Goal: Transaction & Acquisition: Purchase product/service

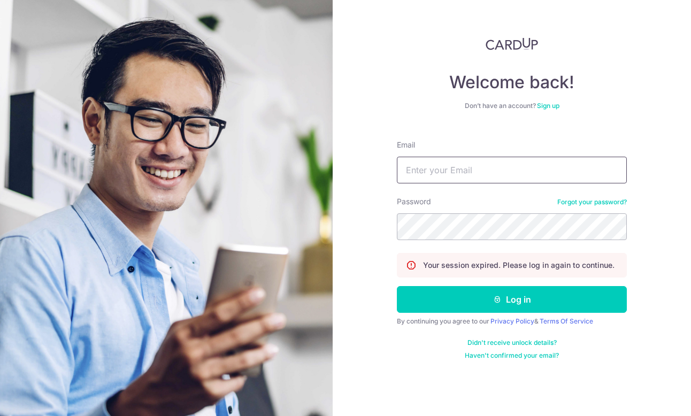
type input "Carolyn.omeara@onsitehealth.sg"
click at [512, 299] on button "Log in" at bounding box center [512, 299] width 230 height 27
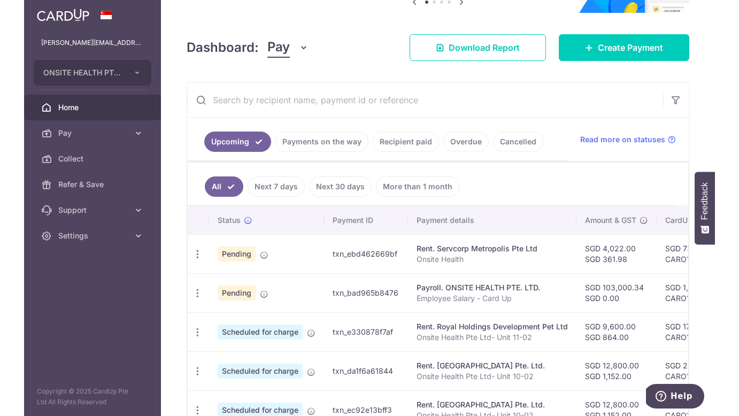
scroll to position [127, 0]
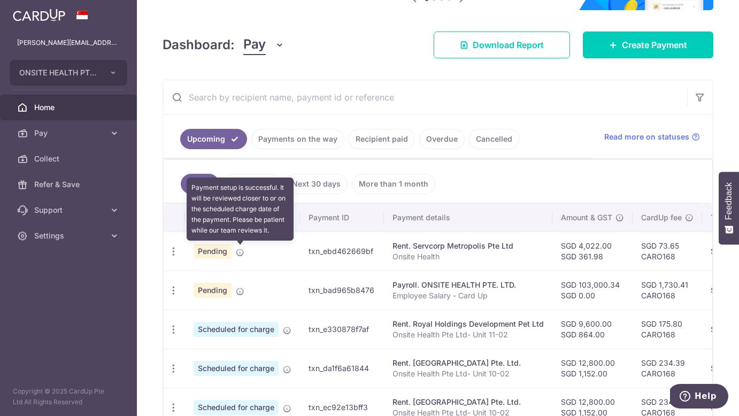
click at [239, 253] on icon at bounding box center [240, 252] width 9 height 9
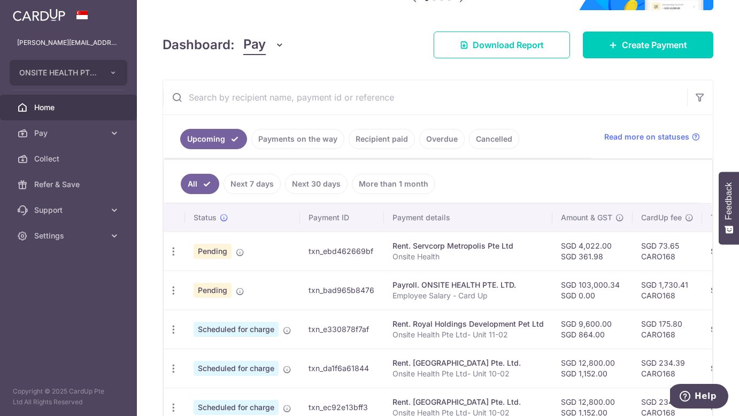
click at [219, 252] on span "Pending" at bounding box center [212, 251] width 38 height 15
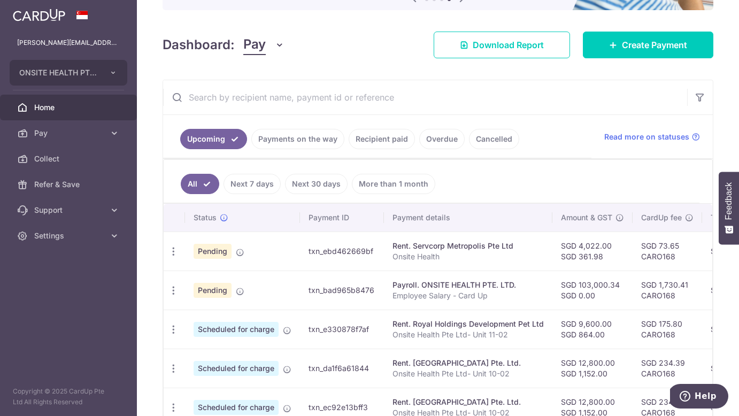
click at [394, 138] on link "Recipient paid" at bounding box center [382, 139] width 66 height 20
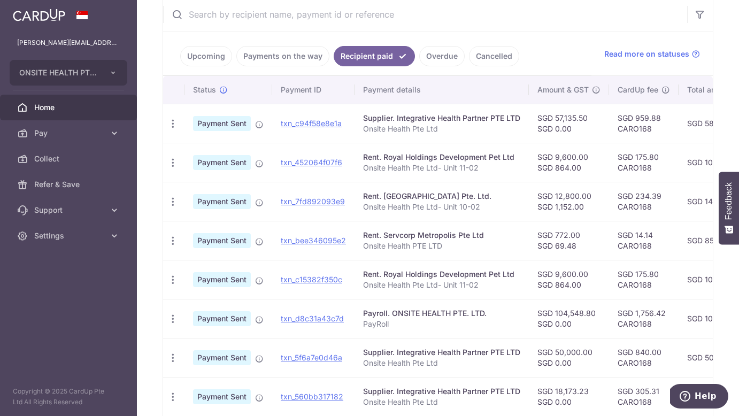
scroll to position [5, 0]
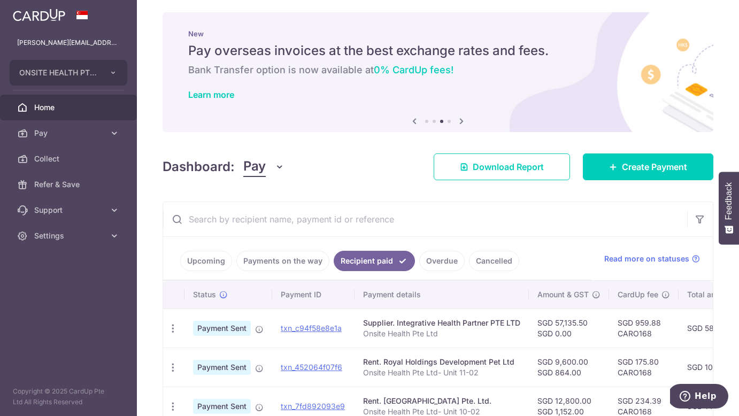
click at [282, 254] on link "Payments on the way" at bounding box center [282, 261] width 93 height 20
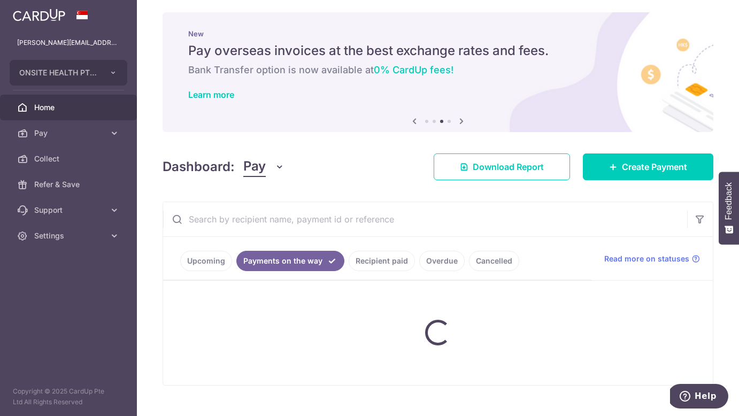
scroll to position [0, 0]
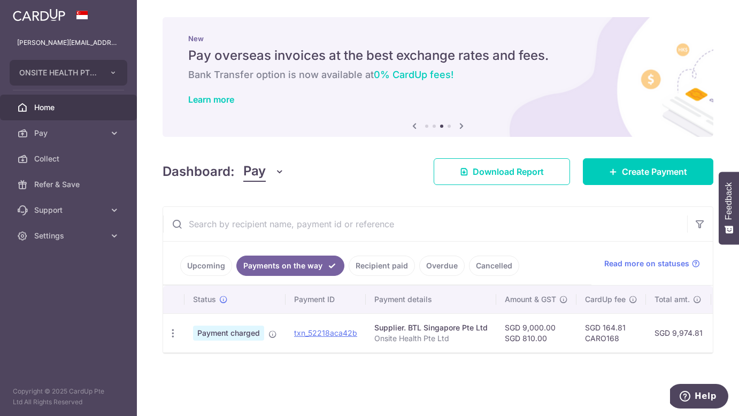
click at [212, 268] on link "Upcoming" at bounding box center [206, 266] width 52 height 20
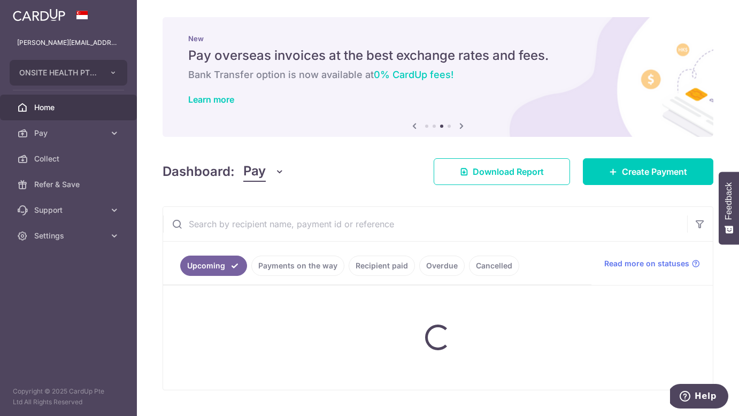
click at [386, 267] on ul "Upcoming Payments on the way Recipient paid Overdue Cancelled" at bounding box center [377, 263] width 428 height 43
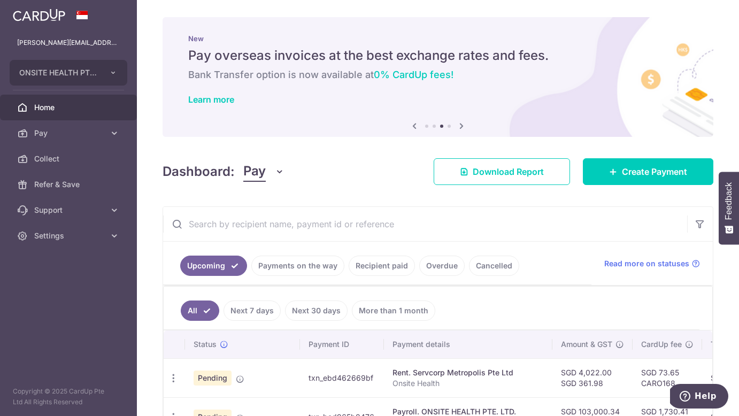
click at [386, 267] on link "Recipient paid" at bounding box center [382, 266] width 66 height 20
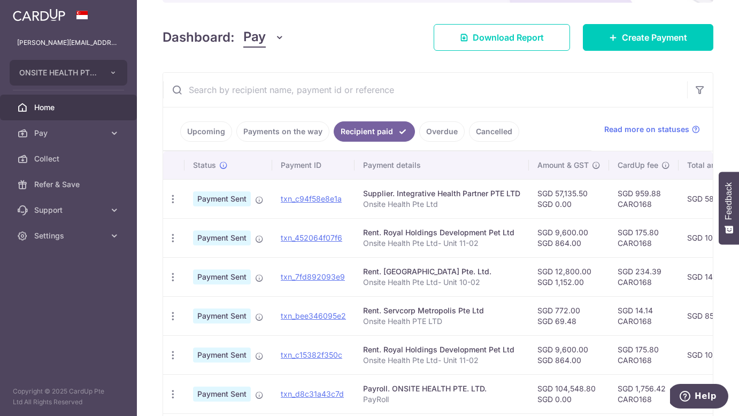
scroll to position [165, 0]
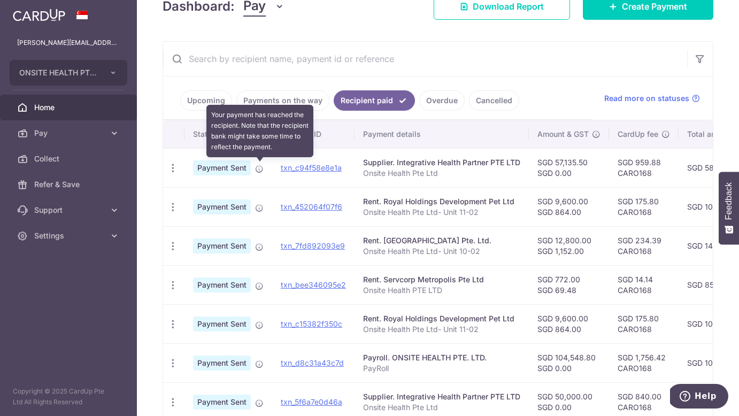
click at [259, 171] on icon at bounding box center [259, 169] width 9 height 9
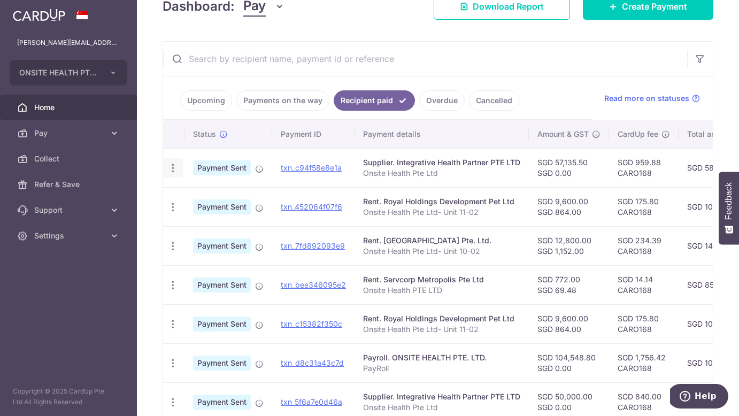
click at [173, 168] on icon "button" at bounding box center [172, 167] width 11 height 11
click at [204, 196] on span "PDF Receipt" at bounding box center [229, 197] width 73 height 11
click at [173, 208] on icon "button" at bounding box center [172, 207] width 11 height 11
click at [198, 236] on span "PDF Receipt" at bounding box center [229, 236] width 73 height 11
click at [172, 246] on icon "button" at bounding box center [172, 246] width 11 height 11
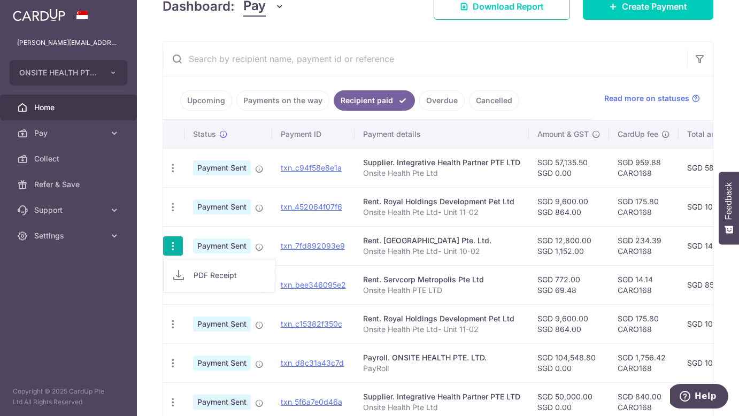
click at [204, 272] on span "PDF Receipt" at bounding box center [229, 275] width 73 height 11
click at [211, 102] on link "Upcoming" at bounding box center [206, 100] width 52 height 20
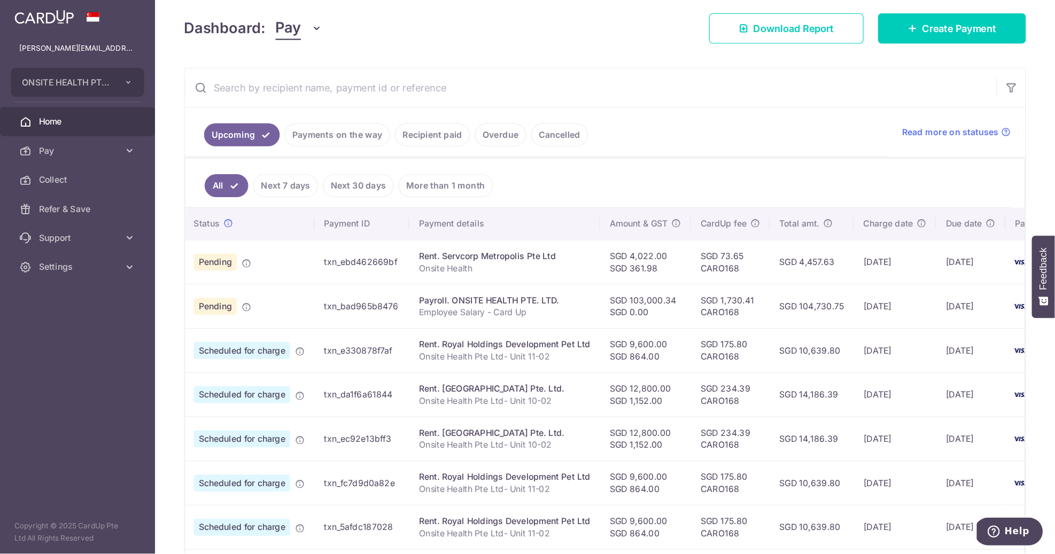
scroll to position [148, 0]
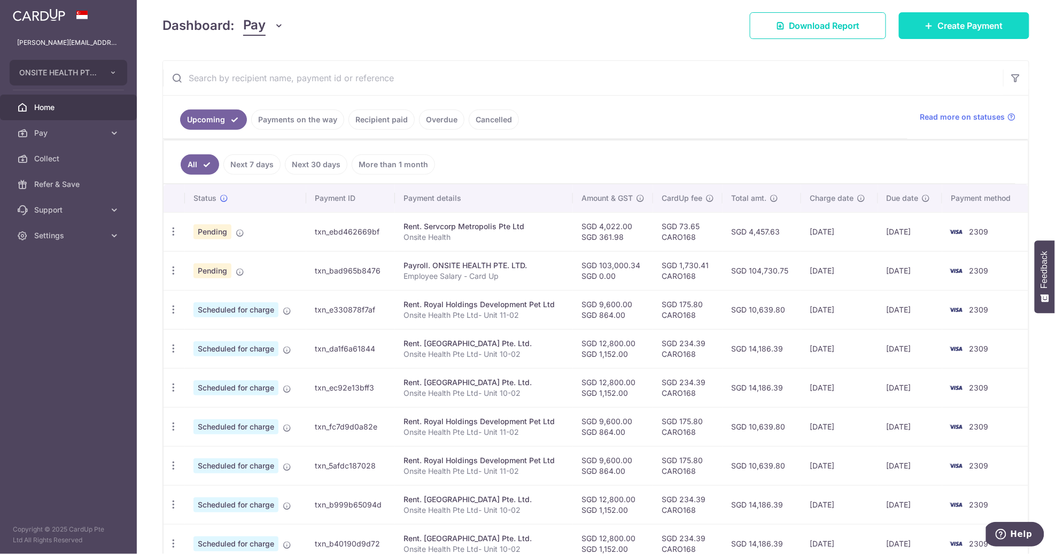
click at [690, 35] on link "Create Payment" at bounding box center [964, 25] width 130 height 27
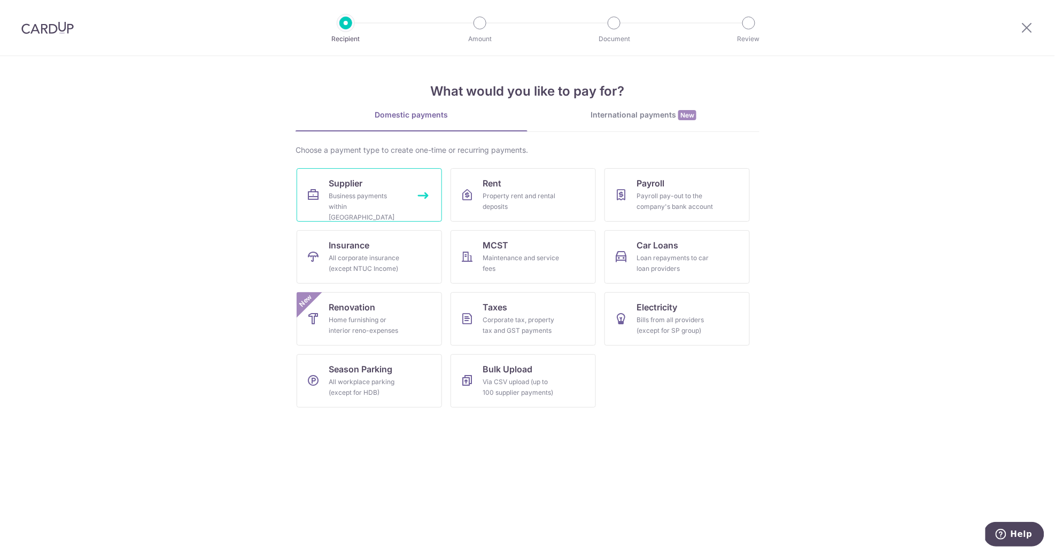
click at [365, 191] on div "Business payments within Singapore" at bounding box center [367, 207] width 77 height 32
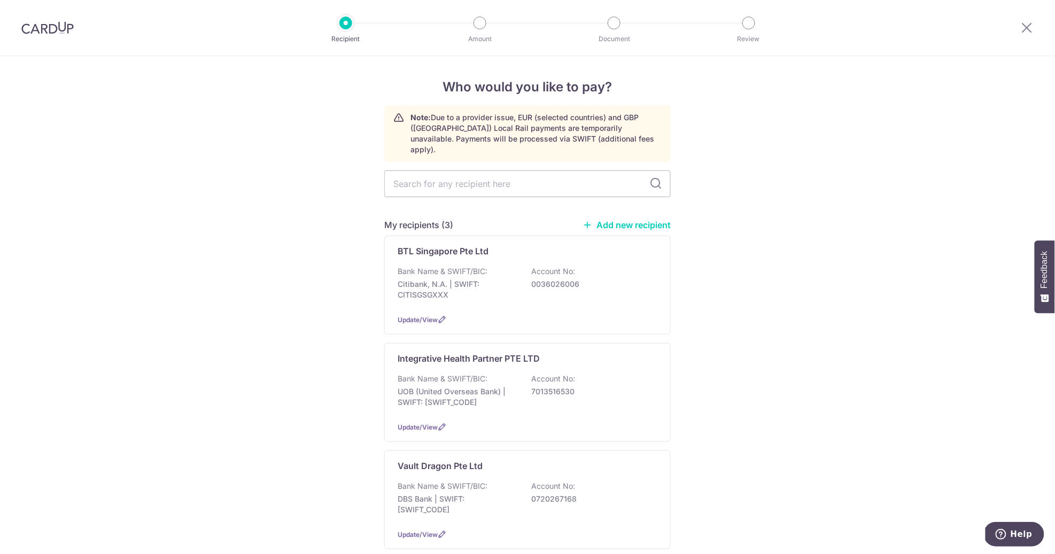
click at [619, 220] on link "Add new recipient" at bounding box center [627, 225] width 88 height 11
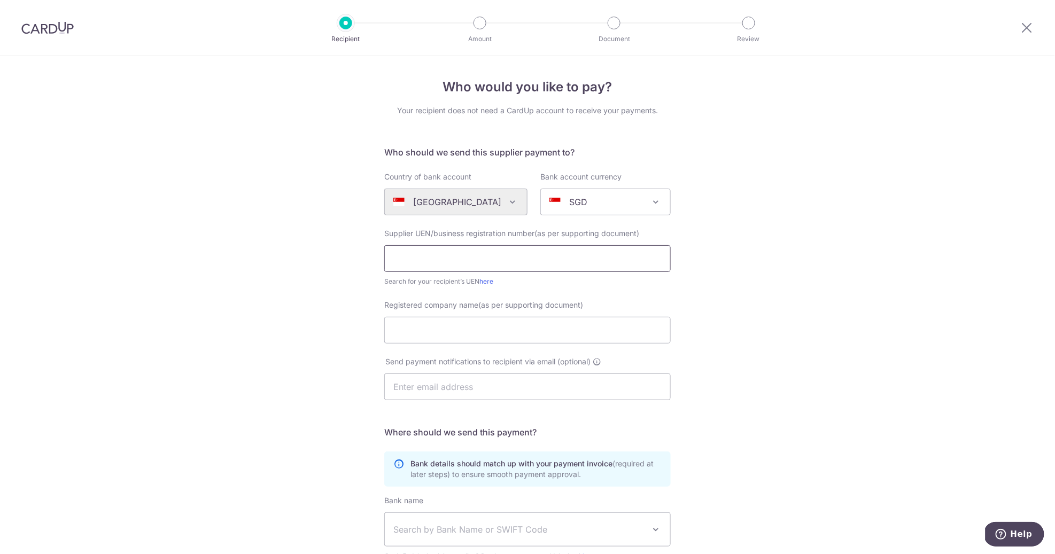
paste input "Rehabzone Sportsmed Pte Ltd"
type input "Rehabzone Sportsmed Pte Ltd"
paste input "201806798N"
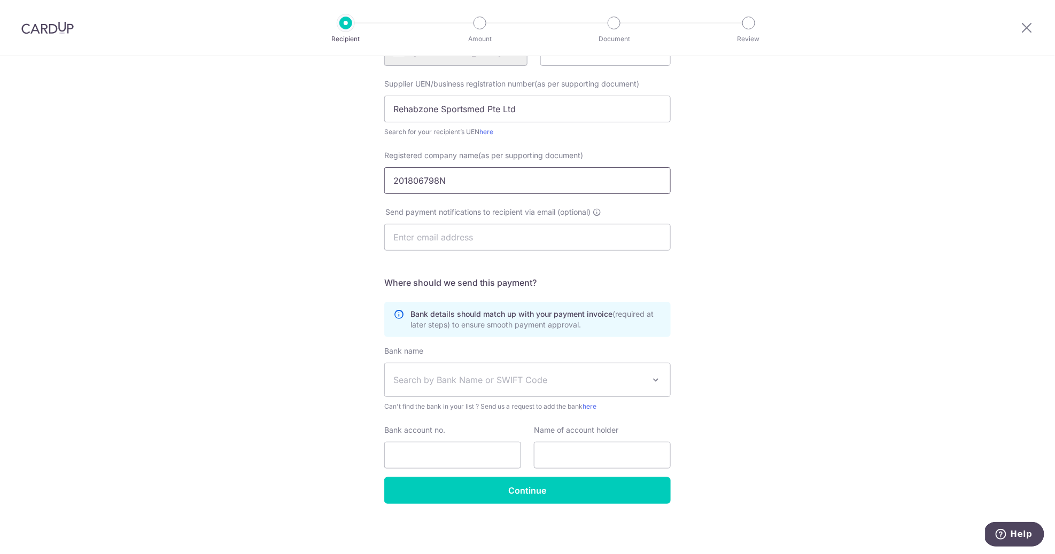
scroll to position [150, 0]
type input "201806798N"
click at [535, 385] on span "Search by Bank Name or SWIFT Code" at bounding box center [518, 380] width 251 height 13
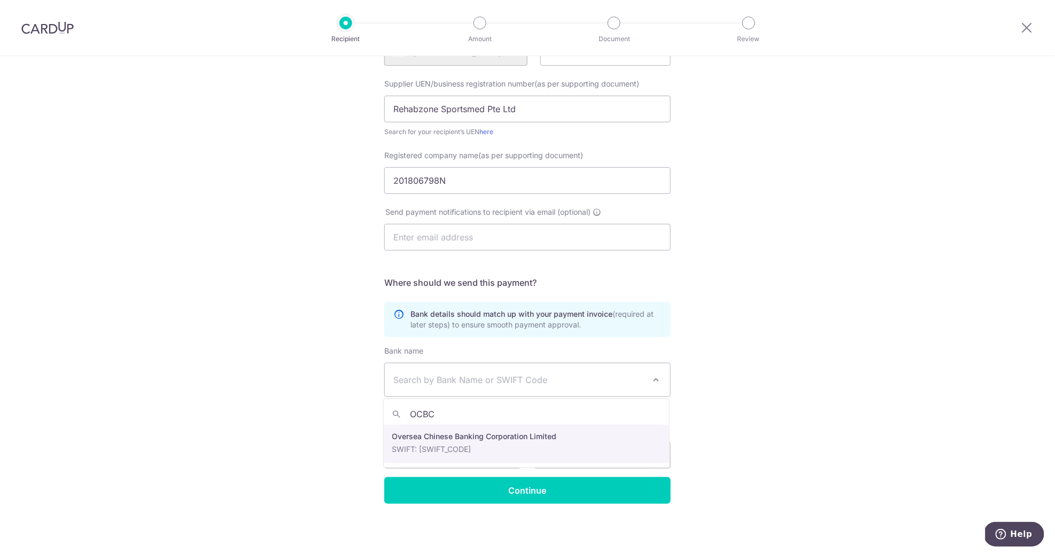
type input "OCBC"
select select "12"
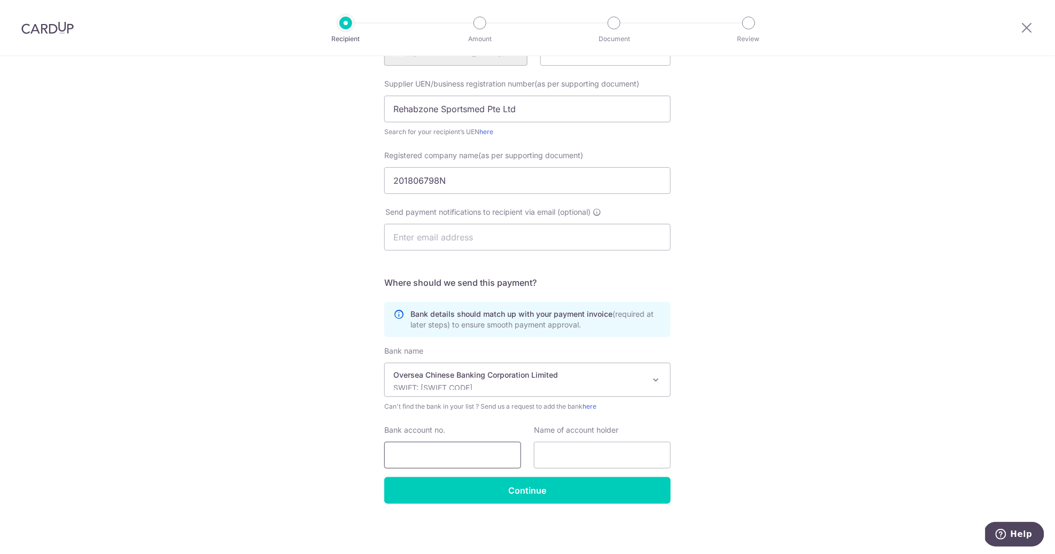
click at [448, 452] on input "Bank account no." at bounding box center [452, 455] width 137 height 27
paste input "588-138-974-001"
click at [413, 454] on input "588-138-974-001" at bounding box center [452, 455] width 137 height 27
click at [427, 456] on input "588138-974-001" at bounding box center [452, 455] width 137 height 27
click at [441, 458] on input "588138974-001" at bounding box center [452, 455] width 137 height 27
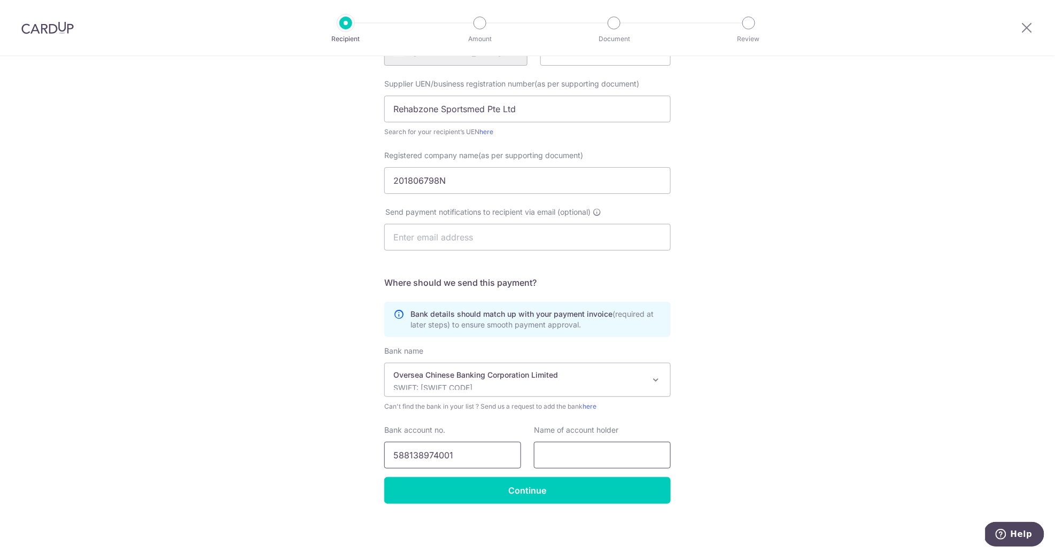
type input "588138974001"
paste input "Rehabzone Sportsmed Pte Ltd"
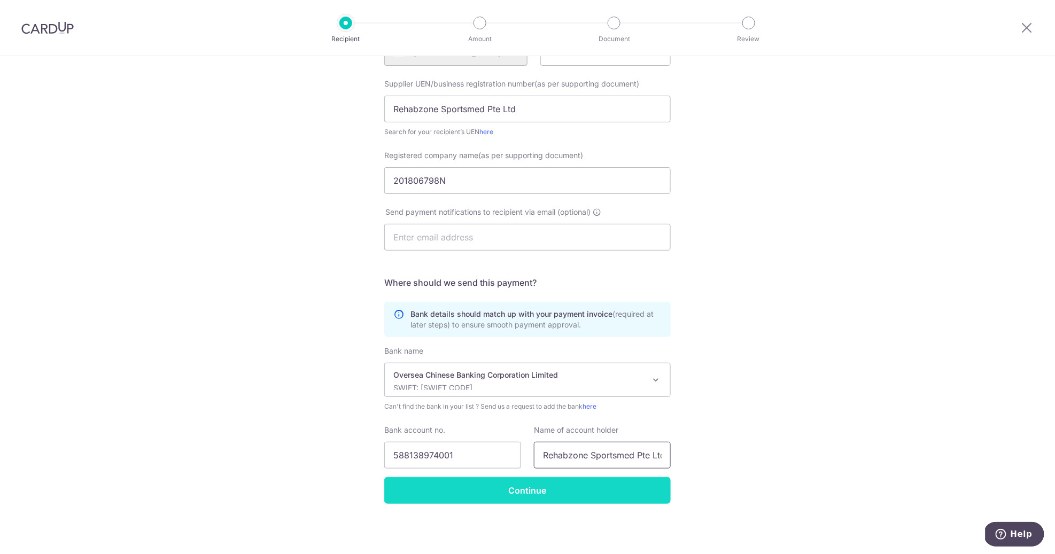
type input "Rehabzone Sportsmed Pte Ltd"
click at [533, 492] on input "Continue" at bounding box center [527, 490] width 287 height 27
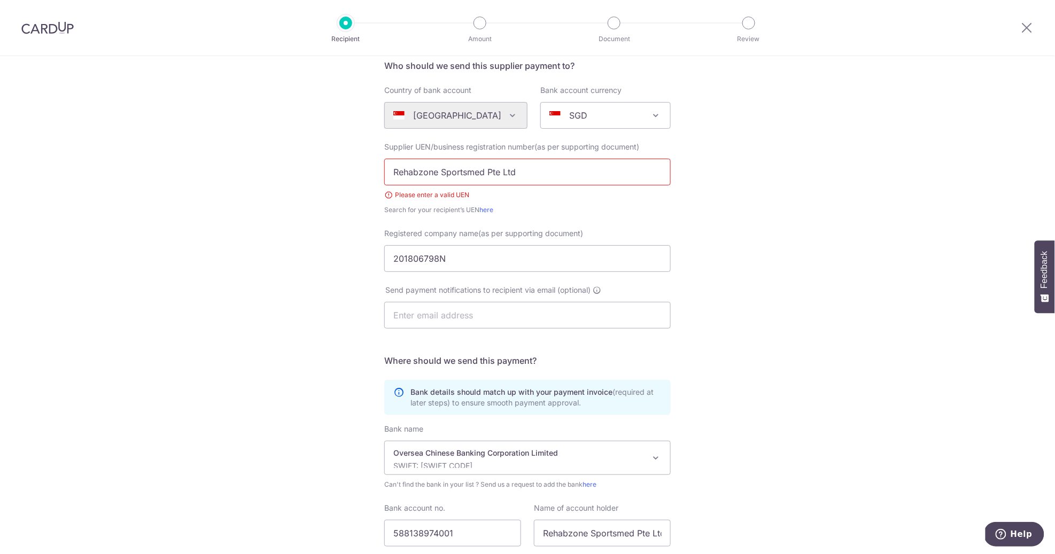
scroll to position [86, 0]
drag, startPoint x: 452, startPoint y: 254, endPoint x: 349, endPoint y: 253, distance: 103.2
click at [467, 174] on input "Rehabzone Sportsmed Pte Ltd" at bounding box center [527, 172] width 287 height 27
paste input "201806798N"
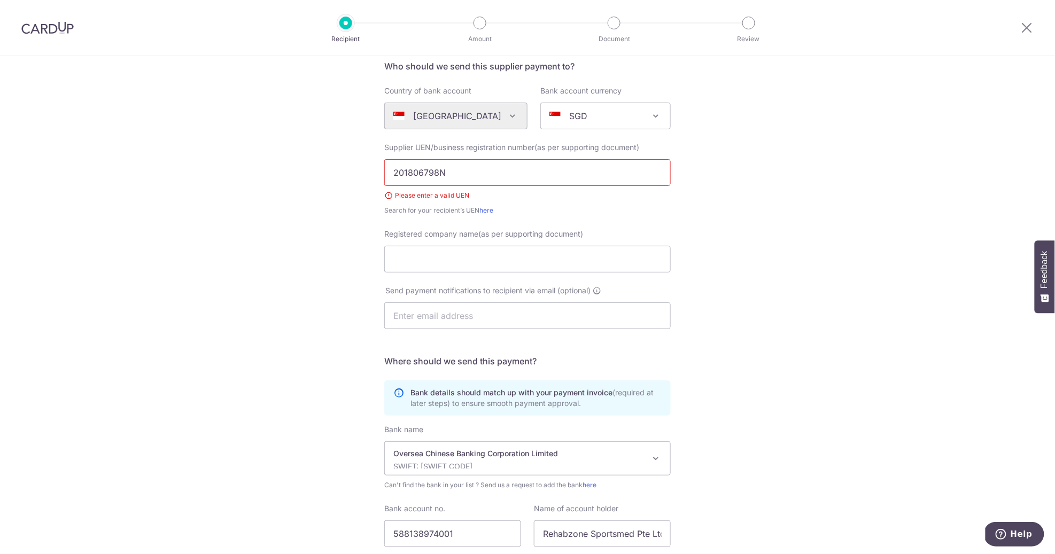
scroll to position [165, 0]
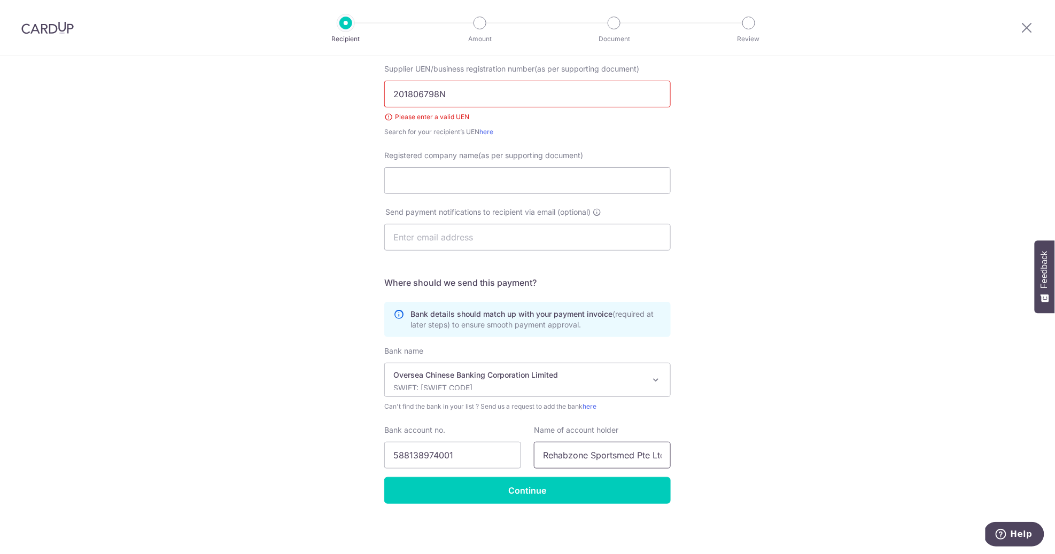
type input "201806798N"
click at [582, 456] on input "Rehabzone Sportsmed Pte Ltd" at bounding box center [602, 455] width 137 height 27
click at [475, 180] on input "Registered company name(as per supporting document)" at bounding box center [527, 180] width 287 height 27
paste input "Rehabzone Sportsmed Pte Ltd"
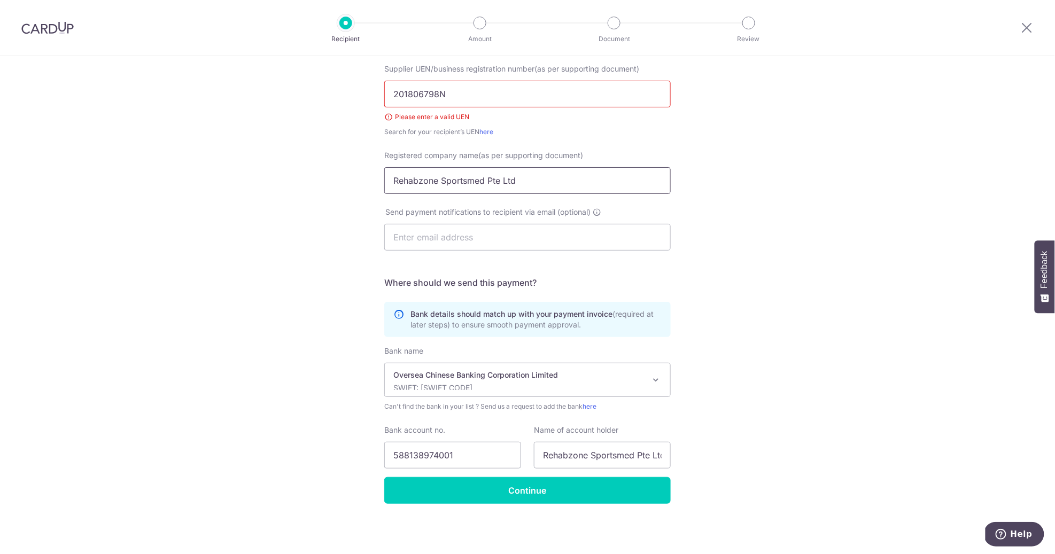
type input "Rehabzone Sportsmed Pte Ltd"
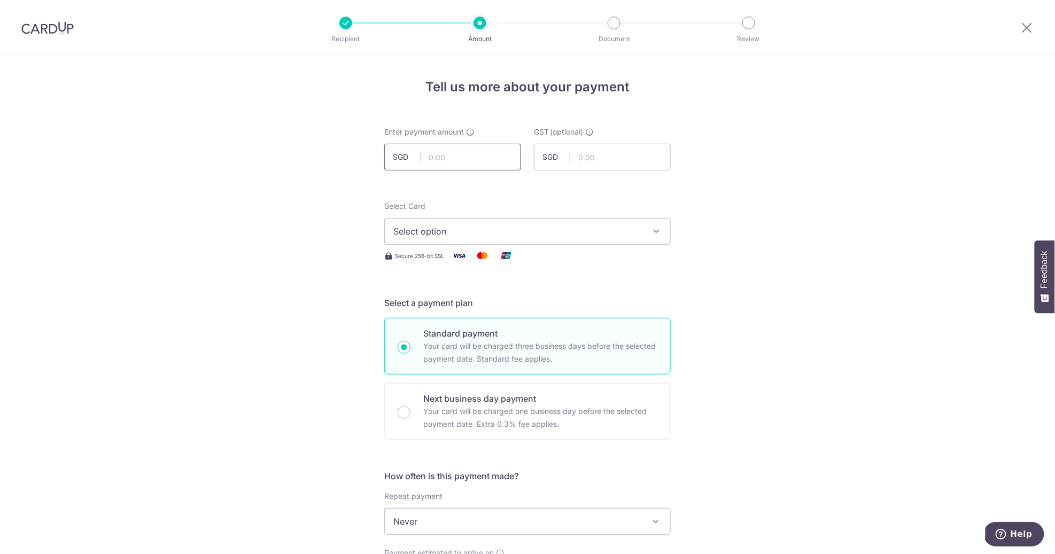
click at [454, 158] on input "text" at bounding box center [452, 157] width 137 height 27
paste input "2,428.20"
type input "2,428.20"
click at [597, 155] on input "text" at bounding box center [602, 157] width 137 height 27
paste input "179.00"
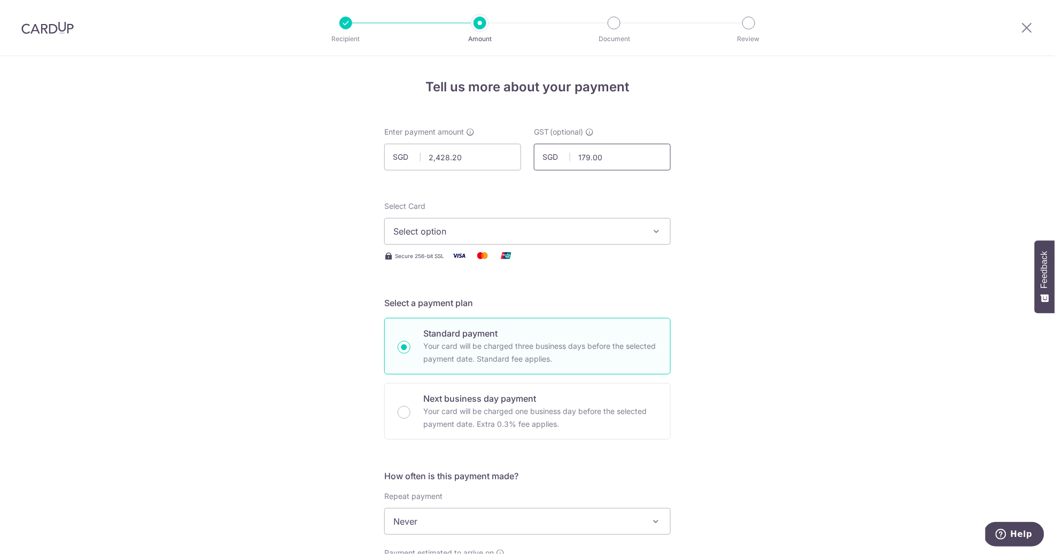
type input "179.00"
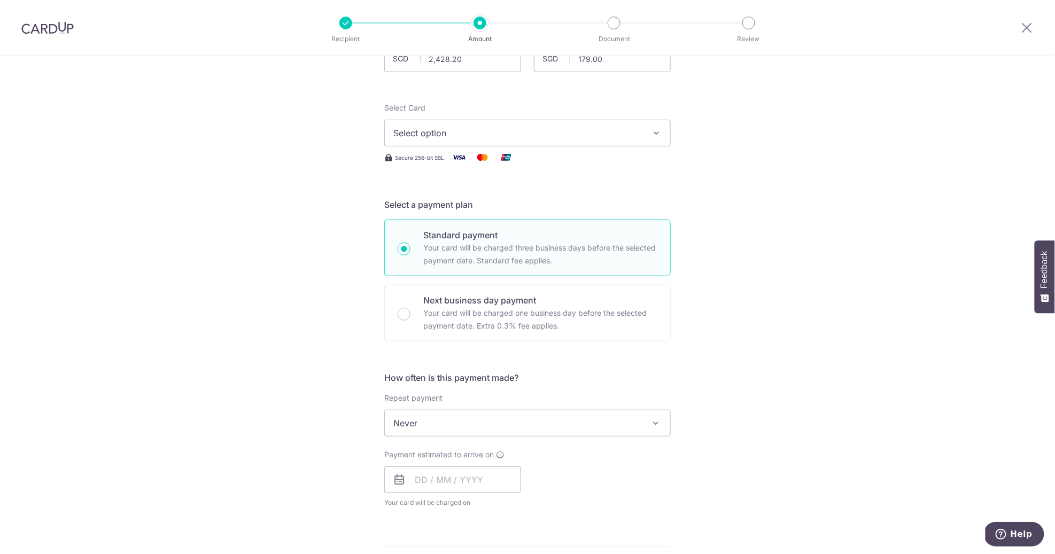
scroll to position [105, 0]
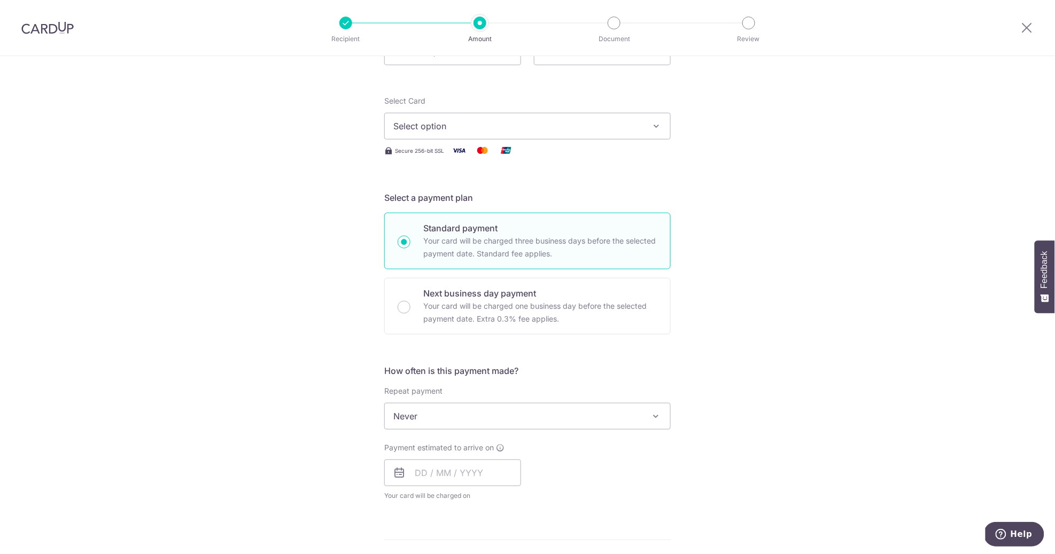
click at [629, 125] on span "Select option" at bounding box center [517, 126] width 249 height 13
click at [448, 229] on span "**** 2309" at bounding box center [439, 228] width 41 height 13
click at [757, 183] on div "Tell us more about your payment Enter payment amount SGD 2,428.20 2428.20 GST (…" at bounding box center [527, 470] width 1055 height 1039
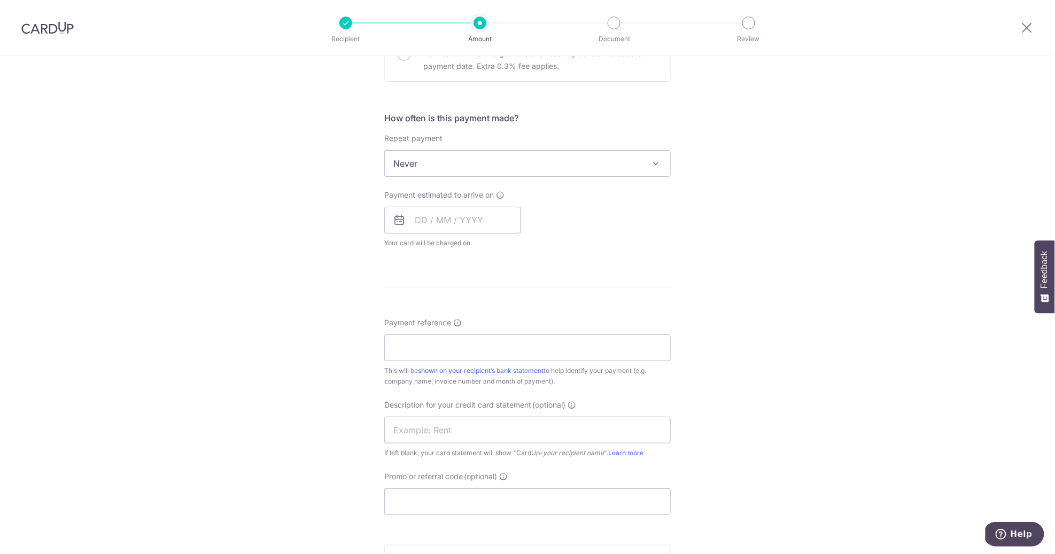
scroll to position [360, 0]
click at [475, 220] on input "text" at bounding box center [452, 218] width 137 height 27
click at [447, 316] on link "7" at bounding box center [448, 315] width 17 height 17
type input "07/10/2025"
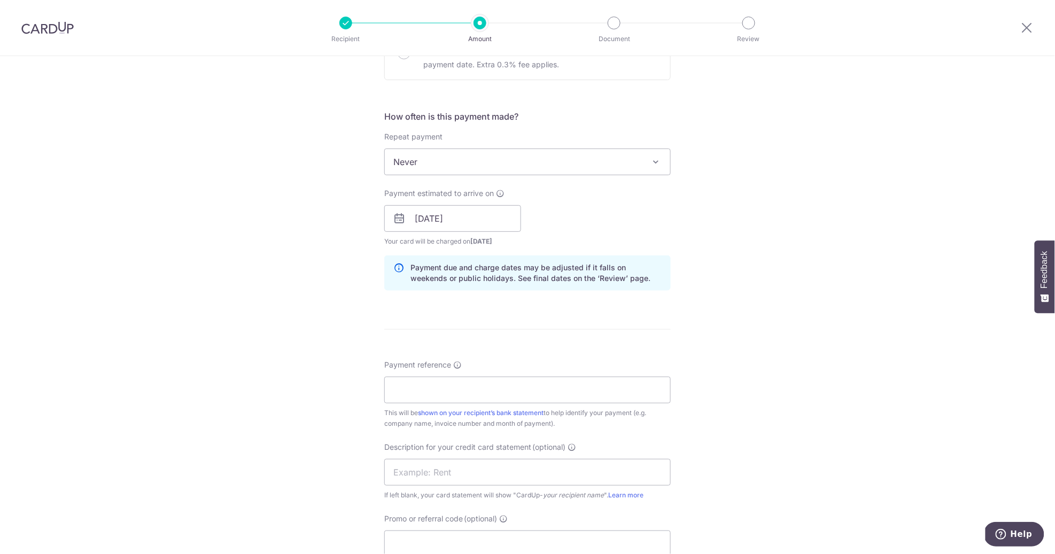
click at [554, 217] on div "Payment estimated to arrive on 07/10/2025 Prev Next Oct Nov Dec 2025 2026 2027 …" at bounding box center [527, 217] width 299 height 59
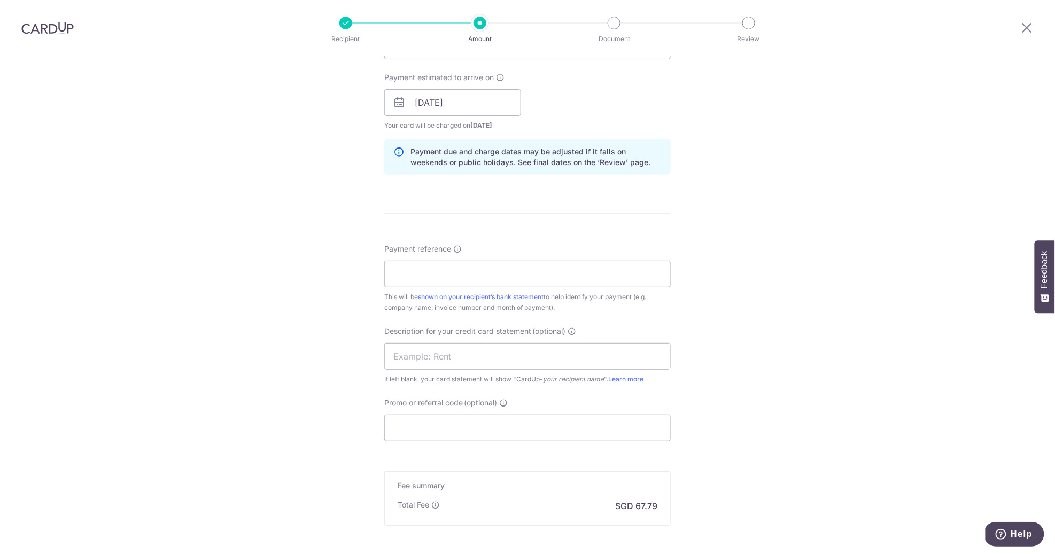
scroll to position [524, 0]
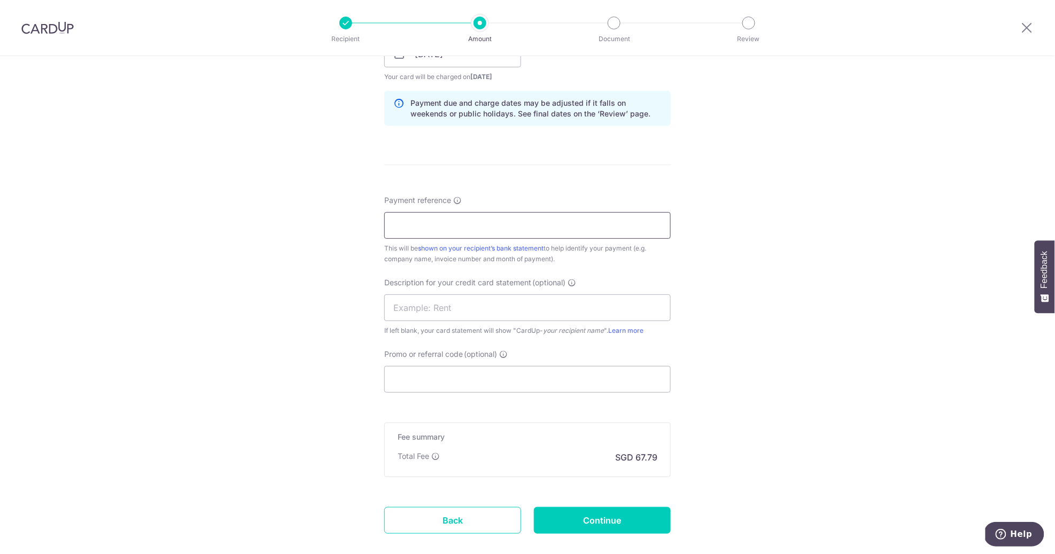
click at [463, 230] on input "Payment reference" at bounding box center [527, 225] width 287 height 27
type input "Onsite Health Pte Ltd"
click at [336, 264] on div "Tell us more about your payment Enter payment amount SGD 2,428.20 2428.20 GST (…" at bounding box center [527, 73] width 1055 height 1082
click at [422, 315] on input "text" at bounding box center [527, 308] width 287 height 27
click at [460, 374] on input "Promo or referral code (optional)" at bounding box center [527, 379] width 287 height 27
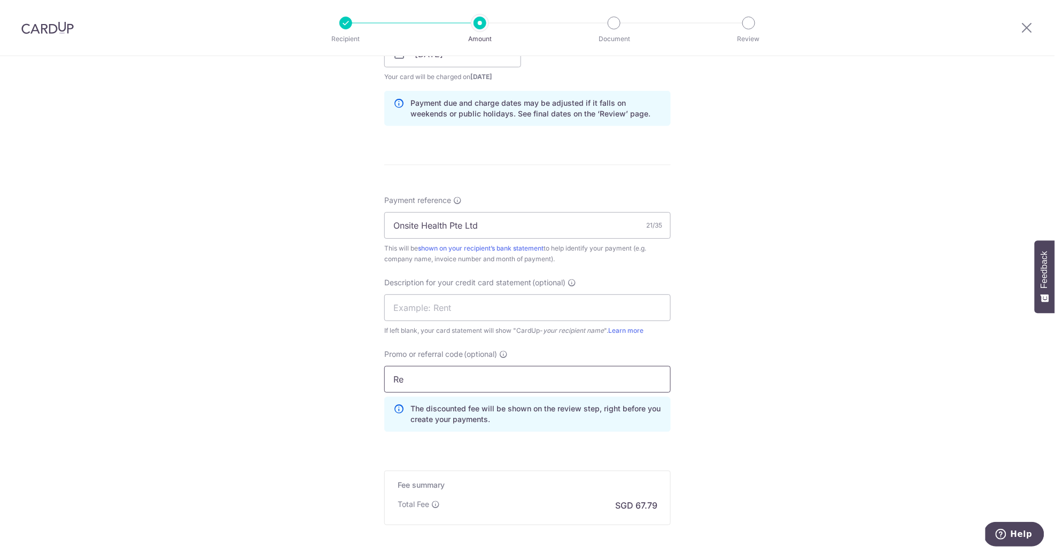
type input "R"
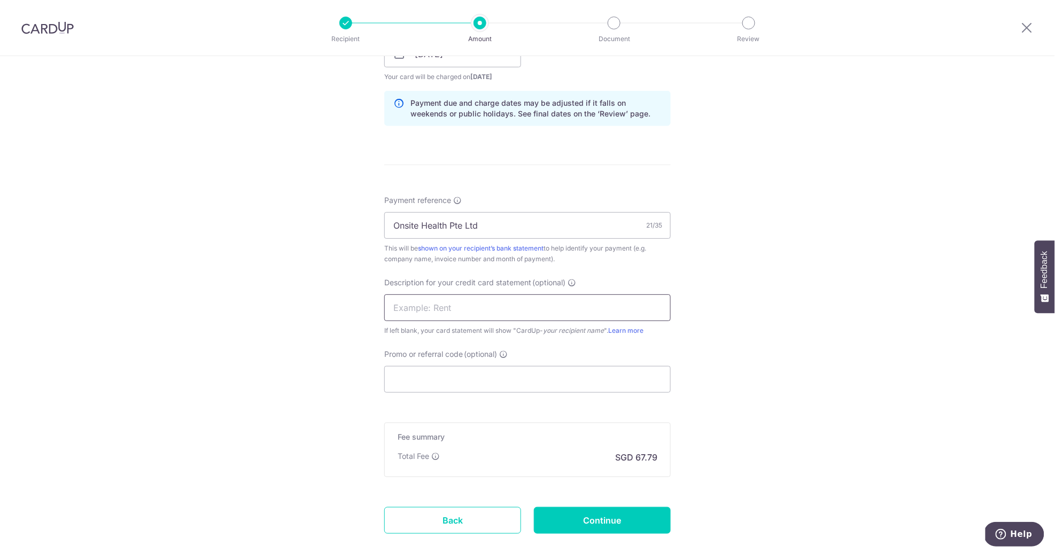
click at [451, 307] on input "text" at bounding box center [527, 308] width 287 height 27
paste input "Z250"
drag, startPoint x: 471, startPoint y: 311, endPoint x: 445, endPoint y: 310, distance: 26.2
click at [445, 310] on input "Rehab Zone-Z250" at bounding box center [527, 308] width 287 height 27
paste input "9005"
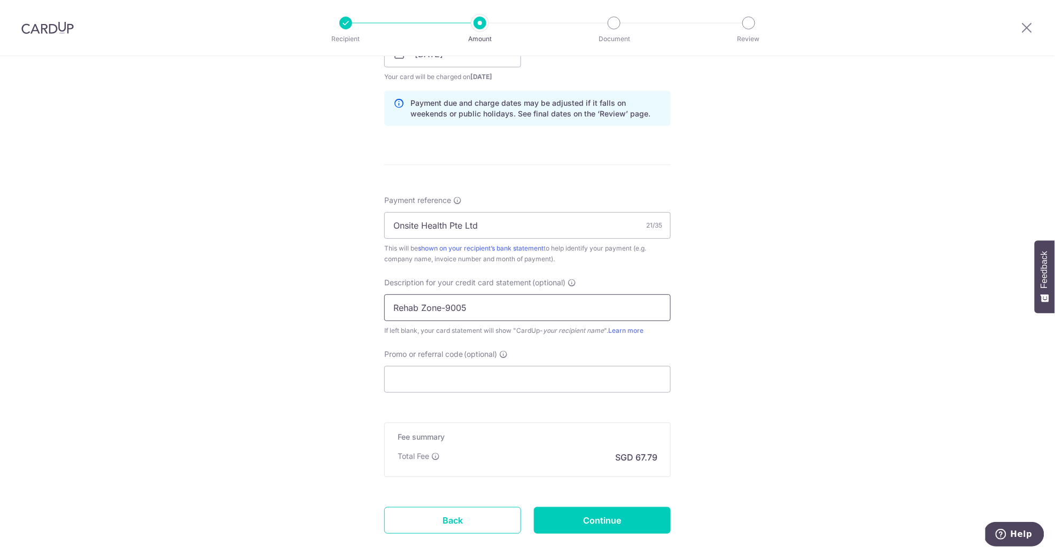
click at [510, 304] on input "Rehab Zone-9005" at bounding box center [527, 308] width 287 height 27
type input "Rehab Zone-9005"
click at [453, 382] on input "Promo or referral code (optional)" at bounding box center [527, 379] width 287 height 27
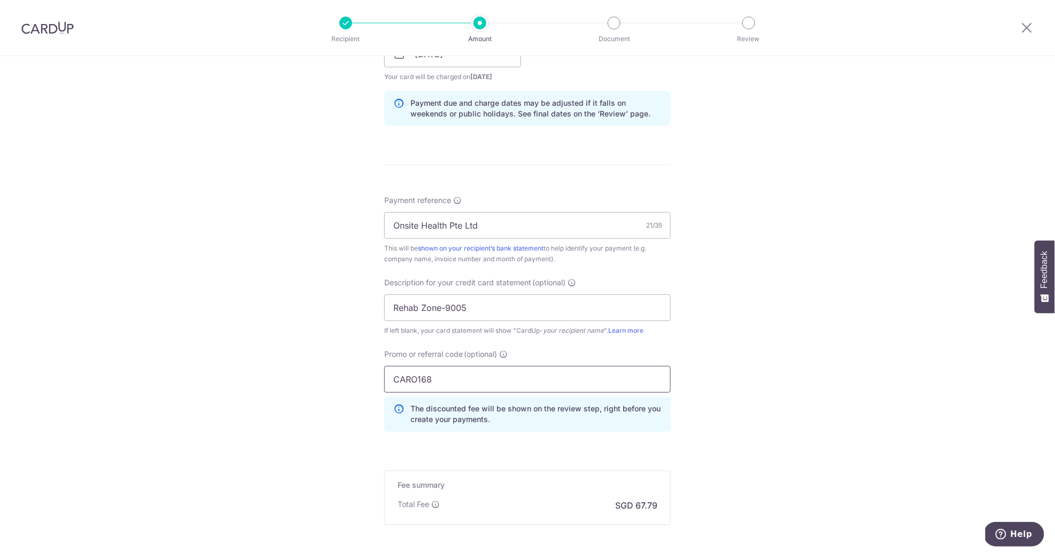
type input "CARO168"
click at [350, 384] on div "Tell us more about your payment Enter payment amount SGD 2,428.20 2428.20 GST (…" at bounding box center [527, 97] width 1055 height 1131
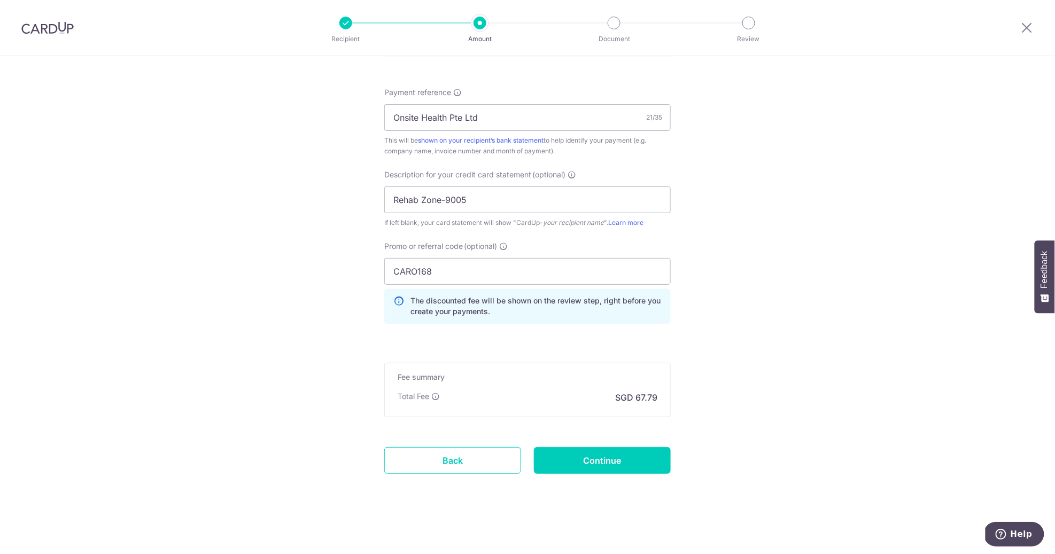
scroll to position [635, 0]
click at [599, 458] on input "Continue" at bounding box center [602, 460] width 137 height 27
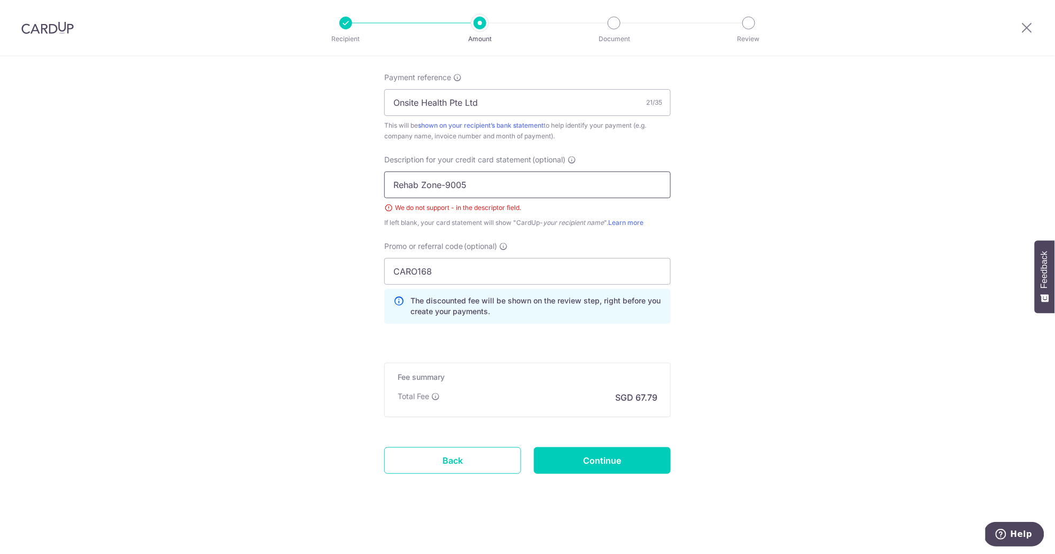
click at [417, 183] on input "Rehab Zone-9005" at bounding box center [527, 185] width 287 height 27
click at [442, 184] on input "RehabZone-9005" at bounding box center [527, 185] width 287 height 27
type input "RehabZone9005"
click at [602, 461] on input "Continue" at bounding box center [602, 460] width 137 height 27
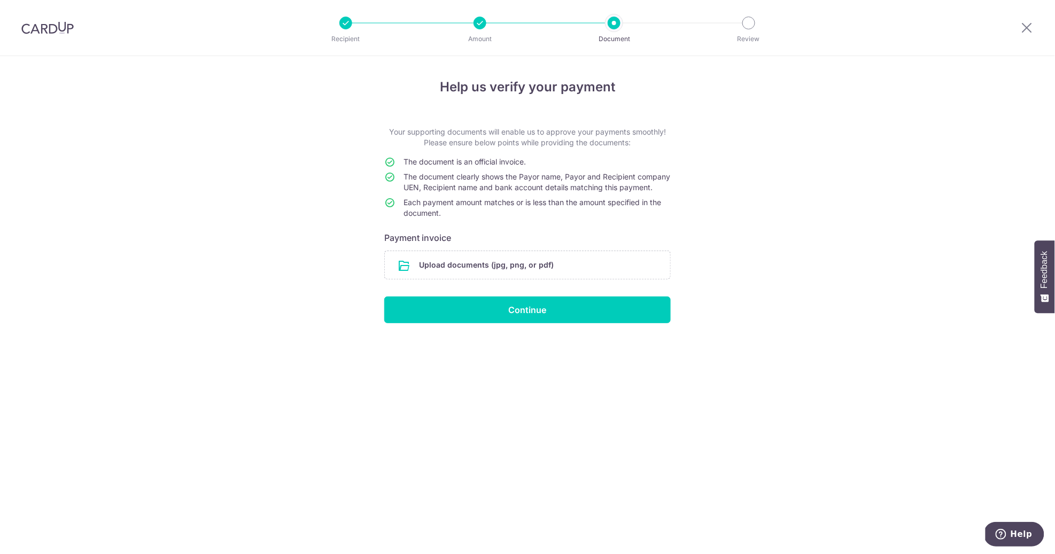
click at [462, 274] on input "file" at bounding box center [527, 265] width 285 height 28
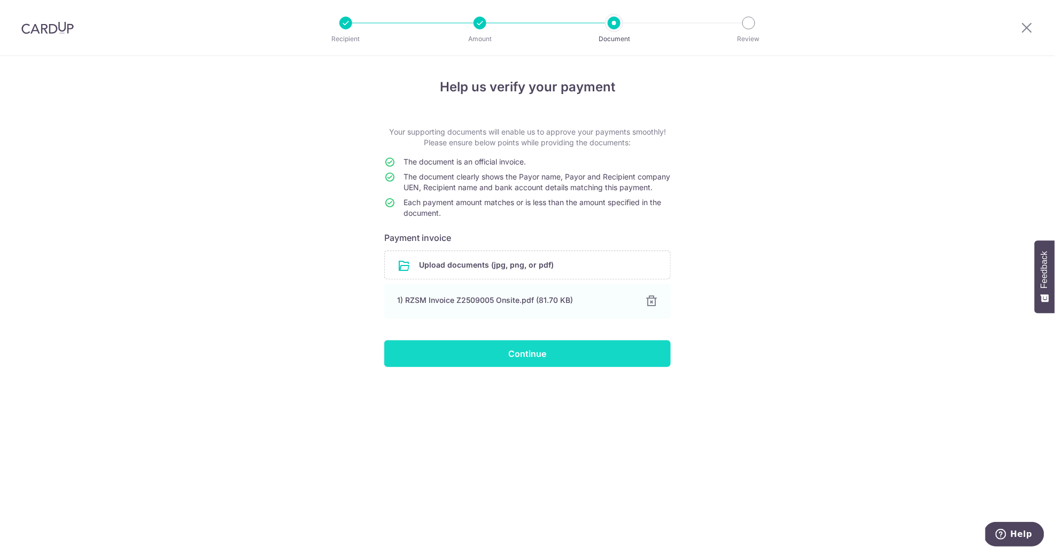
click at [558, 367] on input "Continue" at bounding box center [527, 353] width 287 height 27
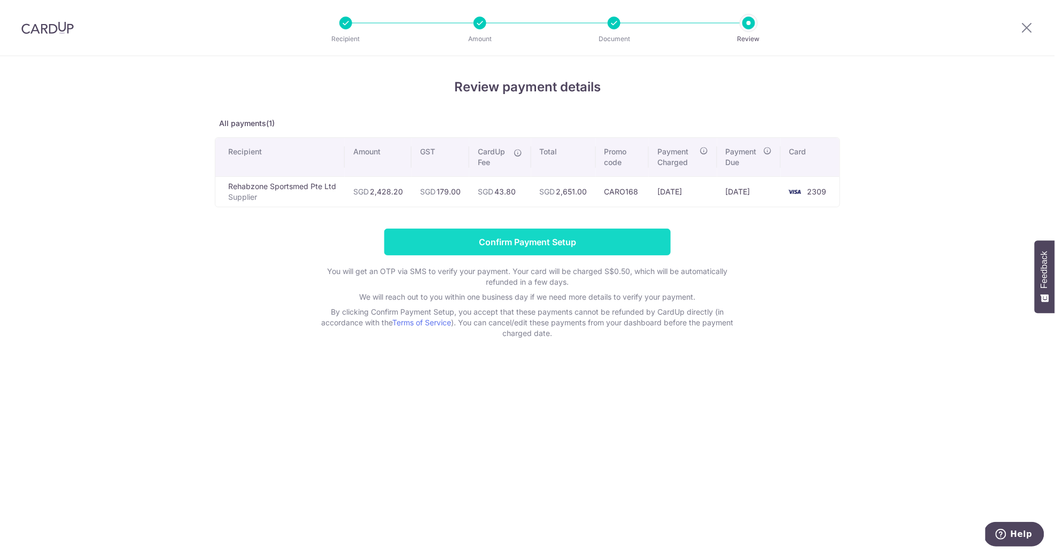
click at [529, 238] on input "Confirm Payment Setup" at bounding box center [527, 242] width 287 height 27
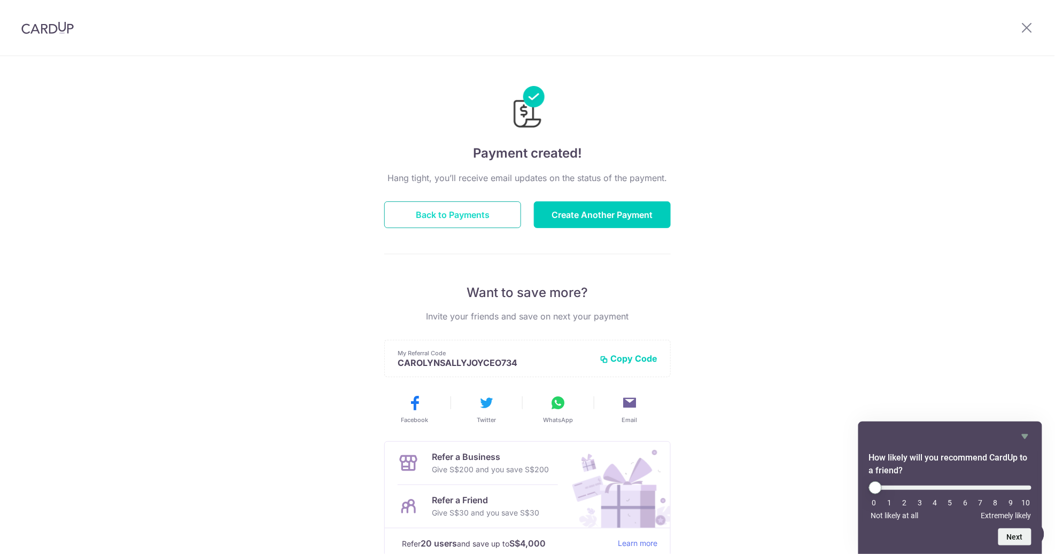
click at [462, 218] on button "Back to Payments" at bounding box center [452, 215] width 137 height 27
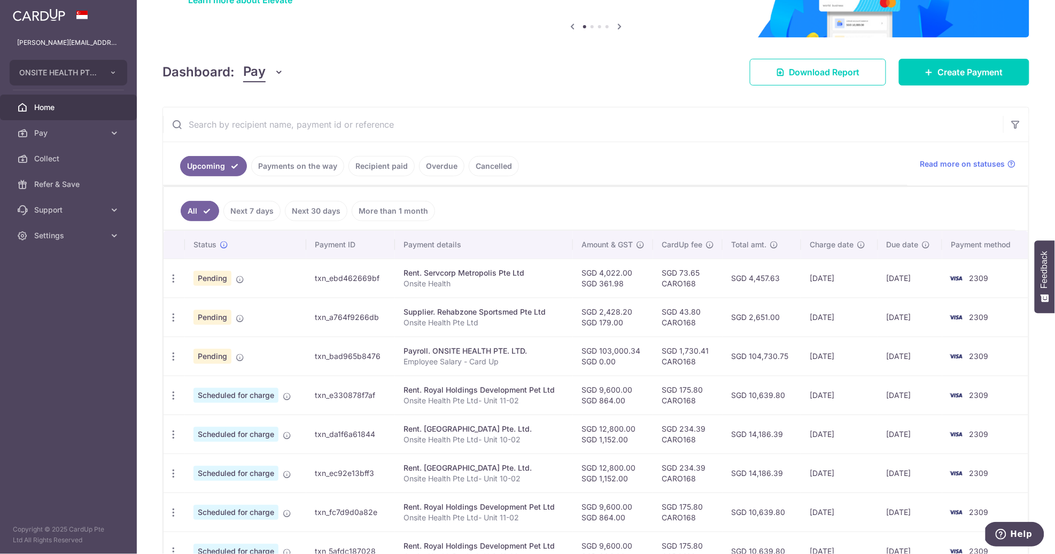
scroll to position [102, 0]
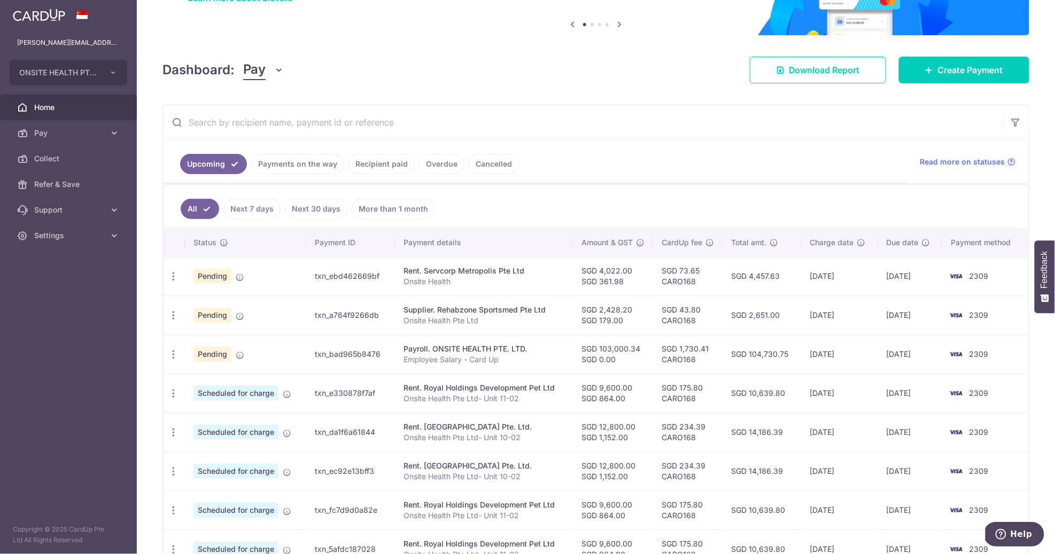
click at [313, 166] on link "Payments on the way" at bounding box center [297, 164] width 93 height 20
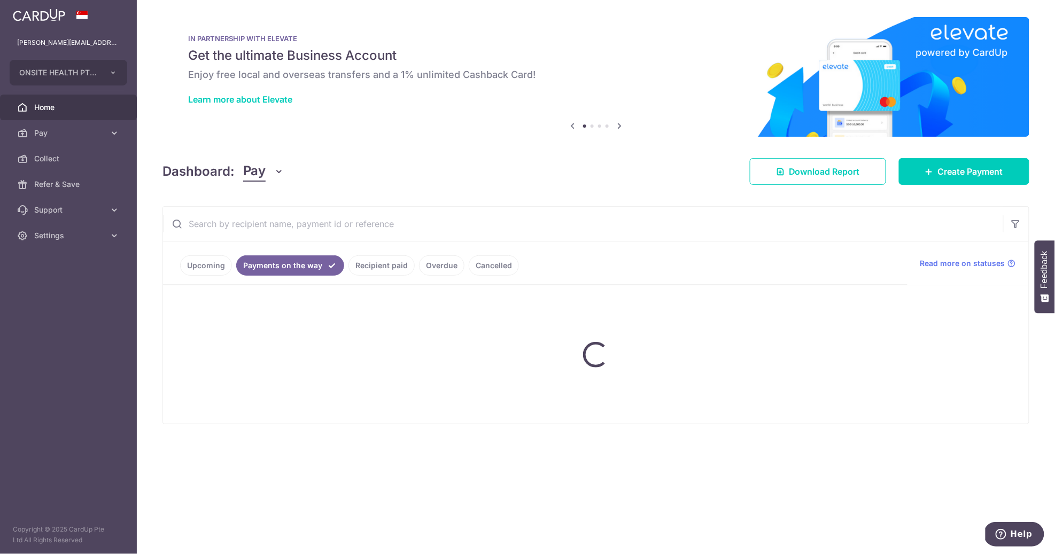
scroll to position [0, 0]
